Goal: Check status: Check status

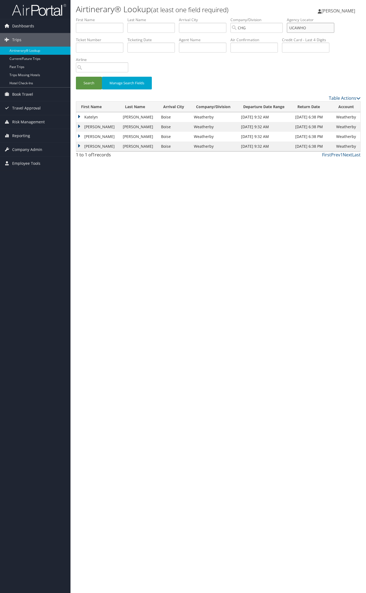
click at [306, 26] on input "UCAWHO" at bounding box center [310, 28] width 47 height 10
paste input "742979"
click at [306, 28] on input "742979" at bounding box center [310, 28] width 47 height 10
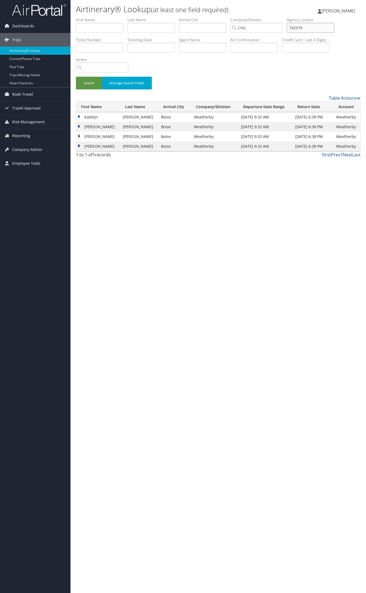
paste input "OEMEFS"
click at [76, 77] on button "Search" at bounding box center [89, 83] width 26 height 13
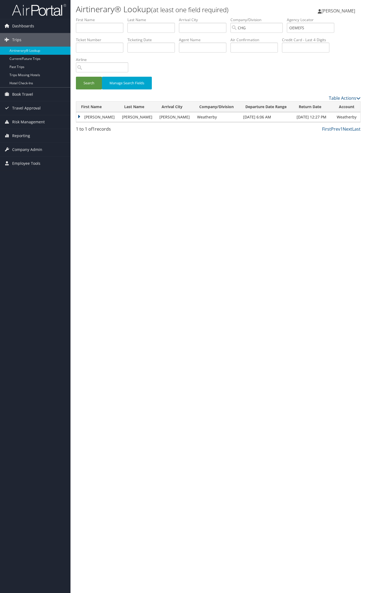
click at [85, 117] on td "Terry" at bounding box center [97, 117] width 43 height 10
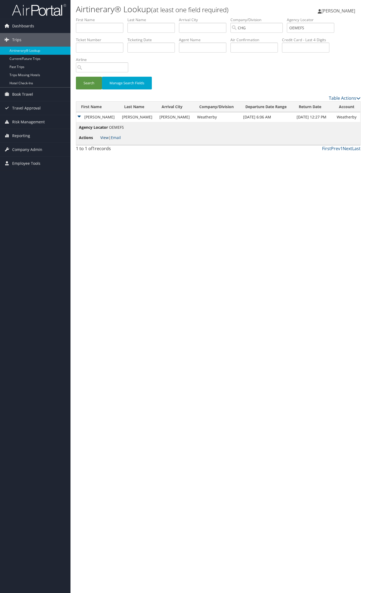
click at [102, 139] on link "View" at bounding box center [104, 137] width 8 height 5
click at [305, 27] on input "OEMEFS" at bounding box center [310, 28] width 47 height 10
paste input "WJRBYV"
type input "WJRBYV"
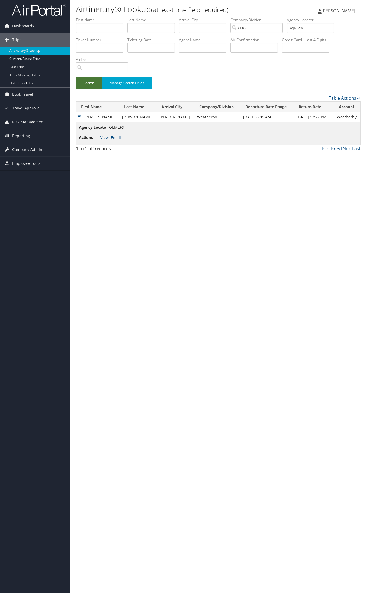
click at [93, 83] on button "Search" at bounding box center [89, 83] width 26 height 13
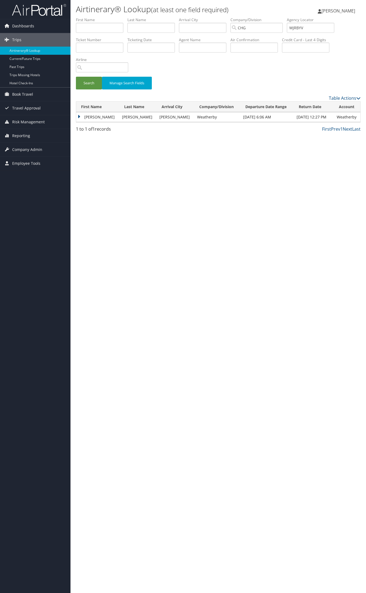
click at [96, 115] on td "Terry" at bounding box center [97, 117] width 43 height 10
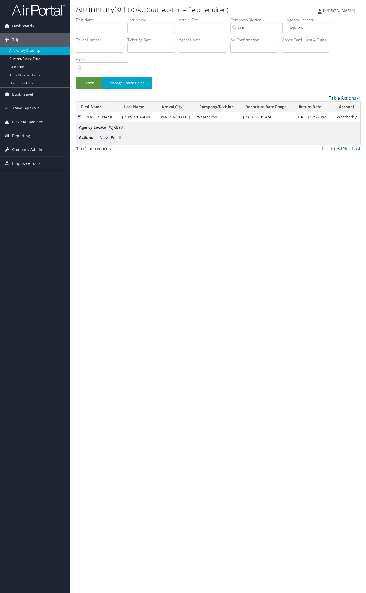
click at [100, 135] on li "Actions View | Email" at bounding box center [101, 138] width 44 height 10
click at [103, 139] on link "View" at bounding box center [104, 137] width 8 height 5
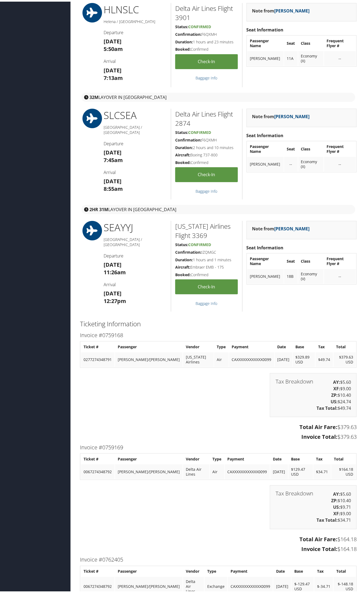
scroll to position [610, 0]
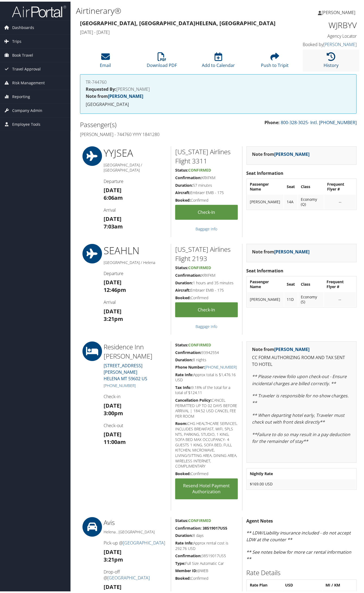
click at [324, 62] on link "History" at bounding box center [331, 60] width 15 height 13
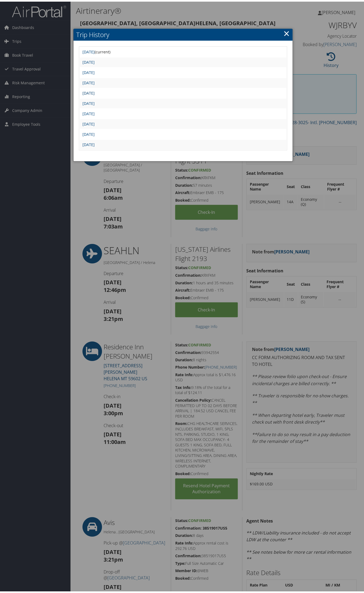
click at [95, 91] on link "Fri Aug 1 15:38:13 MDT 2025" at bounding box center [88, 91] width 12 height 5
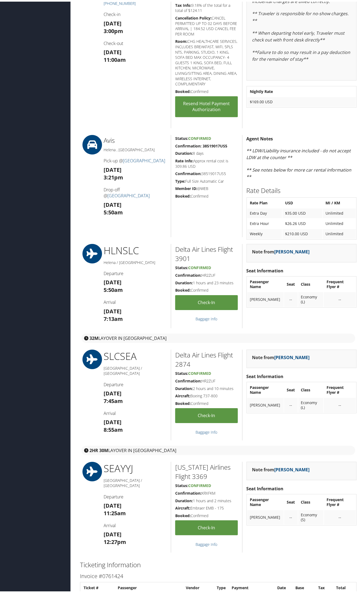
scroll to position [441, 0]
